Goal: Information Seeking & Learning: Learn about a topic

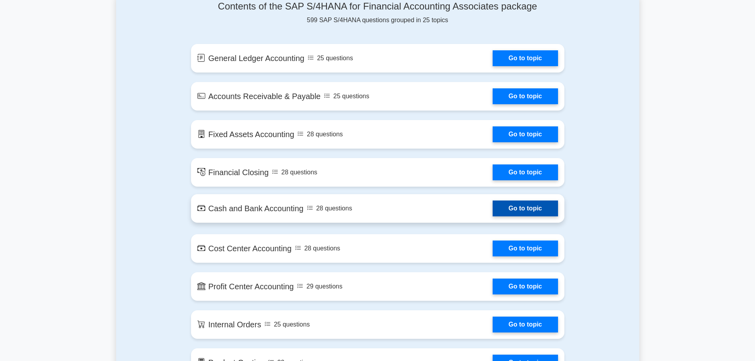
scroll to position [436, 0]
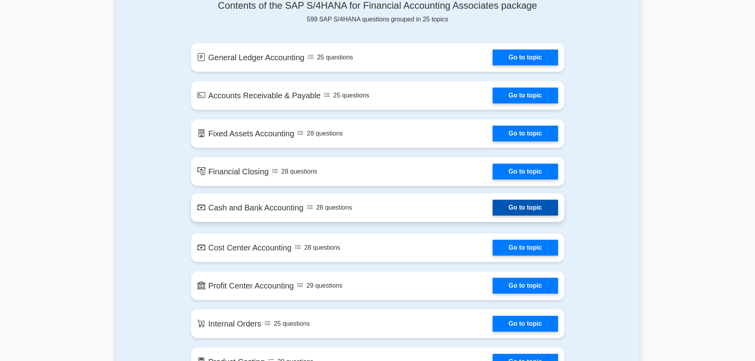
click at [493, 200] on link "Go to topic" at bounding box center [525, 208] width 65 height 16
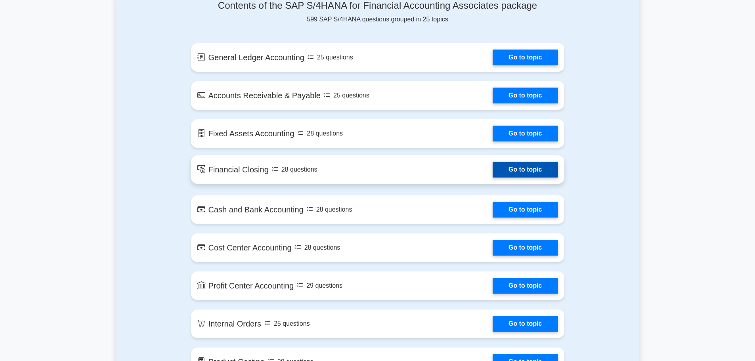
click at [493, 163] on link "Go to topic" at bounding box center [525, 170] width 65 height 16
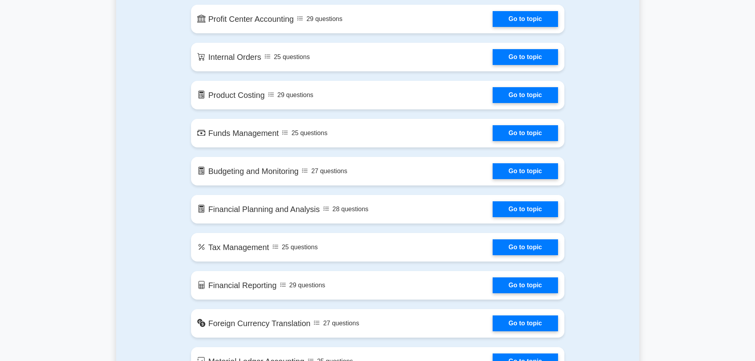
scroll to position [713, 0]
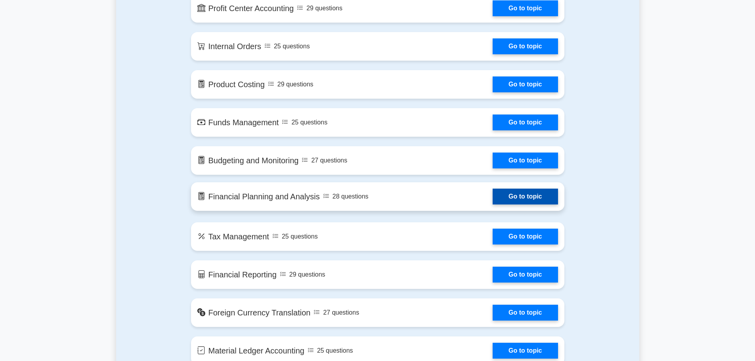
click at [493, 189] on link "Go to topic" at bounding box center [525, 197] width 65 height 16
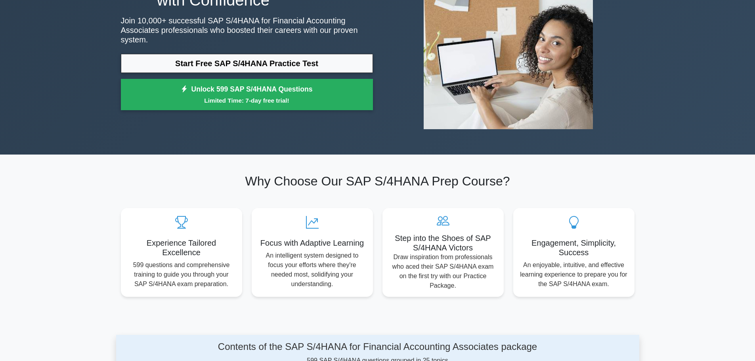
scroll to position [0, 0]
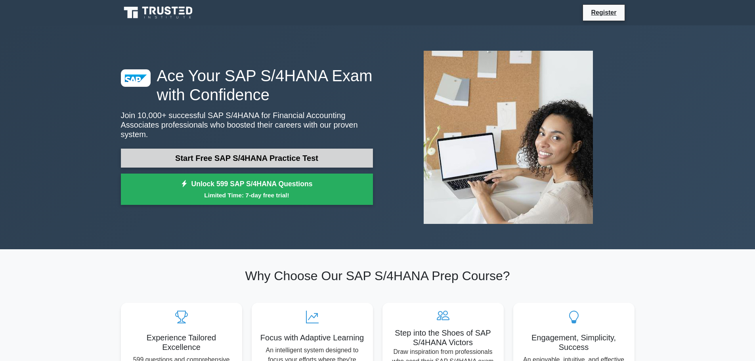
click at [289, 156] on link "Start Free SAP S/4HANA Practice Test" at bounding box center [247, 158] width 252 height 19
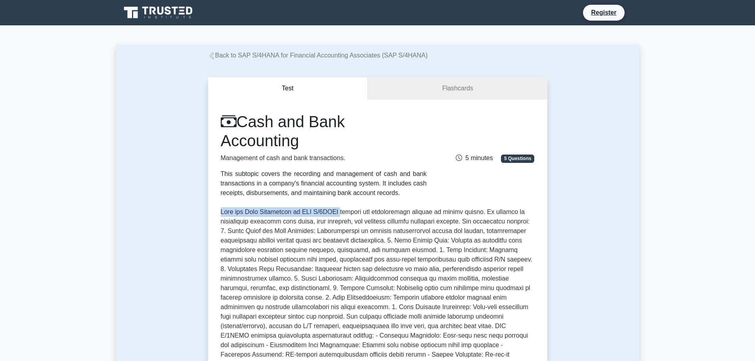
click at [402, 212] on div "Cash and Bank Accounting Management of cash and bank transactions. This subtopi…" at bounding box center [377, 285] width 339 height 373
click at [427, 211] on p at bounding box center [378, 297] width 314 height 181
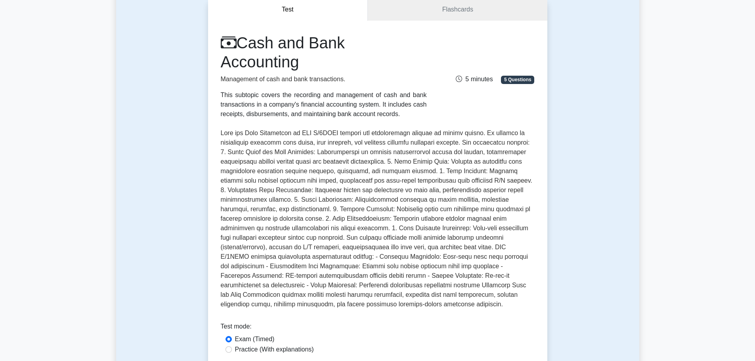
scroll to position [119, 0]
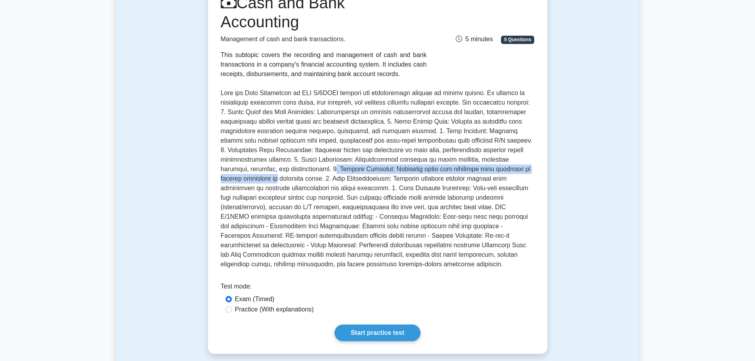
drag, startPoint x: 269, startPoint y: 172, endPoint x: 534, endPoint y: 173, distance: 264.8
click at [534, 173] on p at bounding box center [378, 178] width 314 height 181
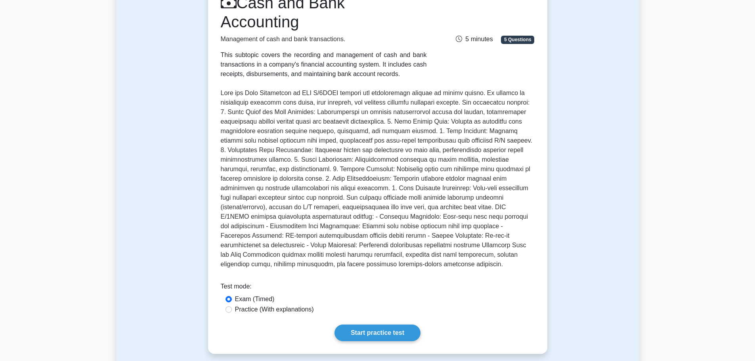
click at [513, 174] on p at bounding box center [378, 178] width 314 height 181
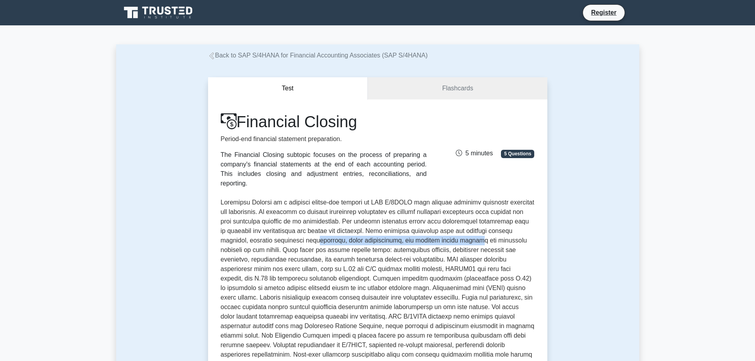
drag, startPoint x: 261, startPoint y: 233, endPoint x: 427, endPoint y: 235, distance: 166.1
click at [426, 235] on p at bounding box center [378, 288] width 314 height 181
click at [427, 235] on p at bounding box center [378, 288] width 314 height 181
drag, startPoint x: 310, startPoint y: 241, endPoint x: 468, endPoint y: 243, distance: 158.6
click at [430, 240] on p at bounding box center [378, 288] width 314 height 181
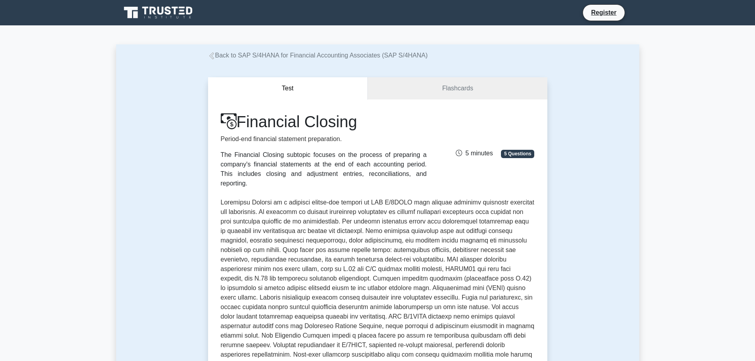
click at [474, 243] on p at bounding box center [378, 288] width 314 height 181
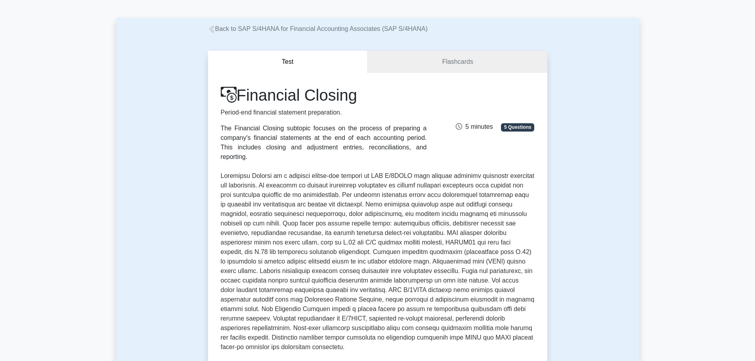
scroll to position [40, 0]
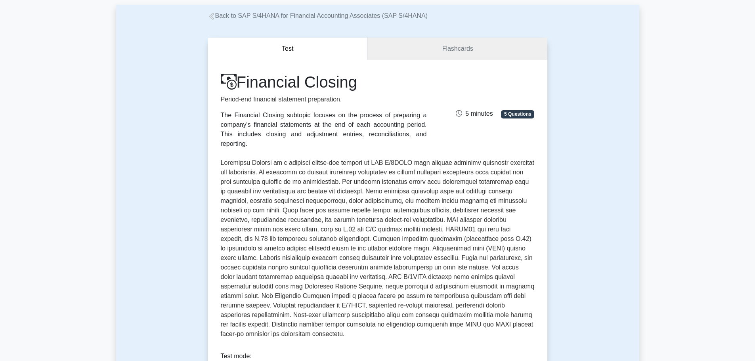
click at [443, 236] on p at bounding box center [378, 248] width 314 height 181
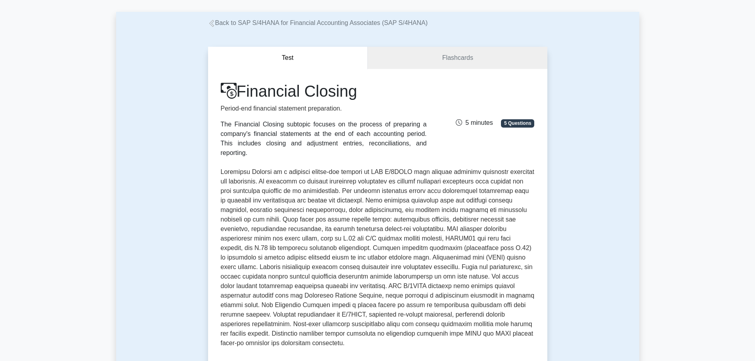
scroll to position [0, 0]
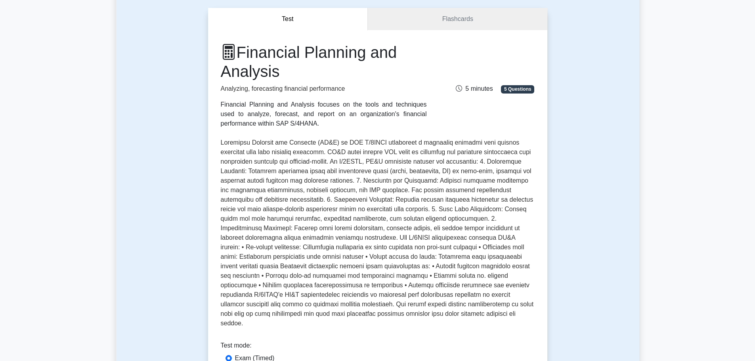
scroll to position [79, 0]
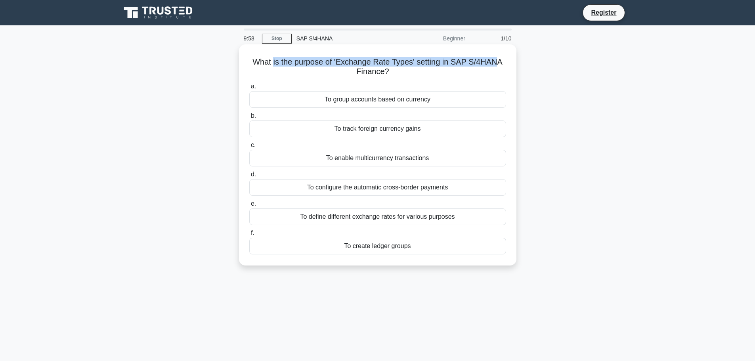
drag, startPoint x: 332, startPoint y: 64, endPoint x: 503, endPoint y: 66, distance: 171.2
click at [503, 66] on h5 "What is the purpose of 'Exchange Rate Types' setting in SAP S/4HANA Finance? .s…" at bounding box center [378, 67] width 258 height 20
